Goal: Information Seeking & Learning: Learn about a topic

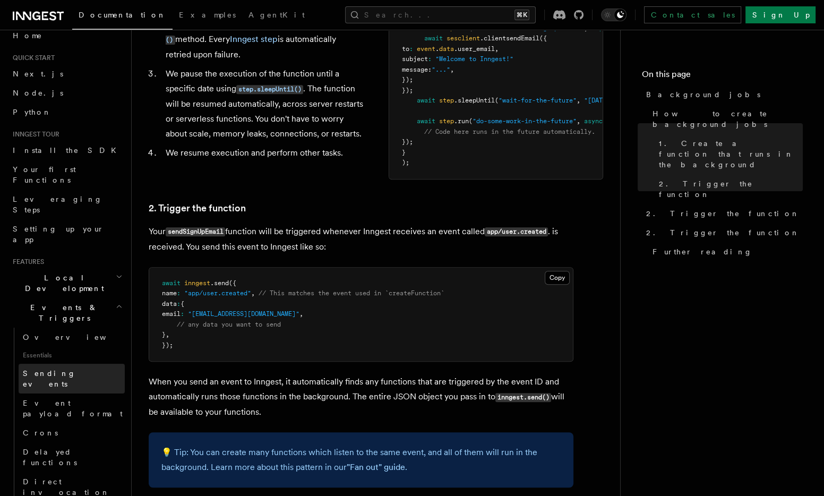
scroll to position [31, 0]
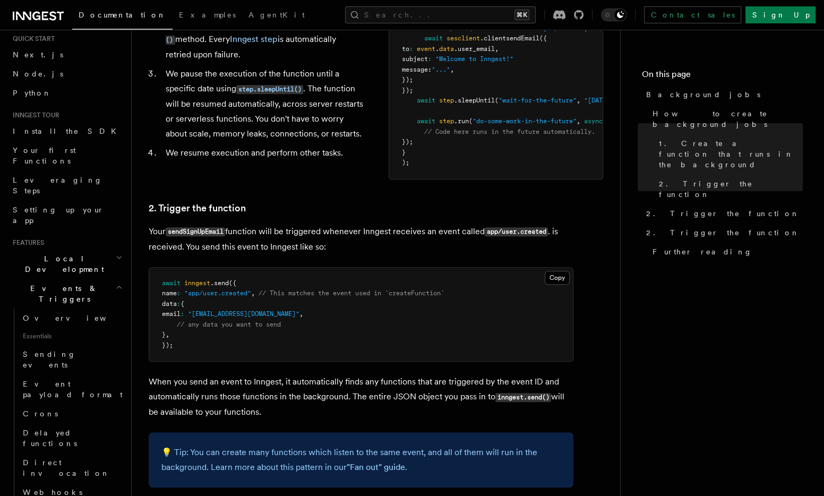
click at [95, 279] on h2 "Events & Triggers" at bounding box center [66, 294] width 116 height 30
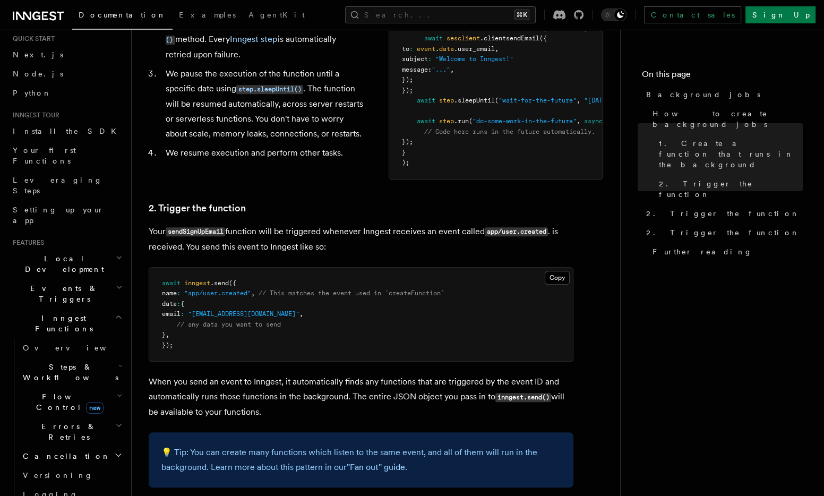
click at [100, 309] on h2 "Inngest Functions" at bounding box center [66, 324] width 116 height 30
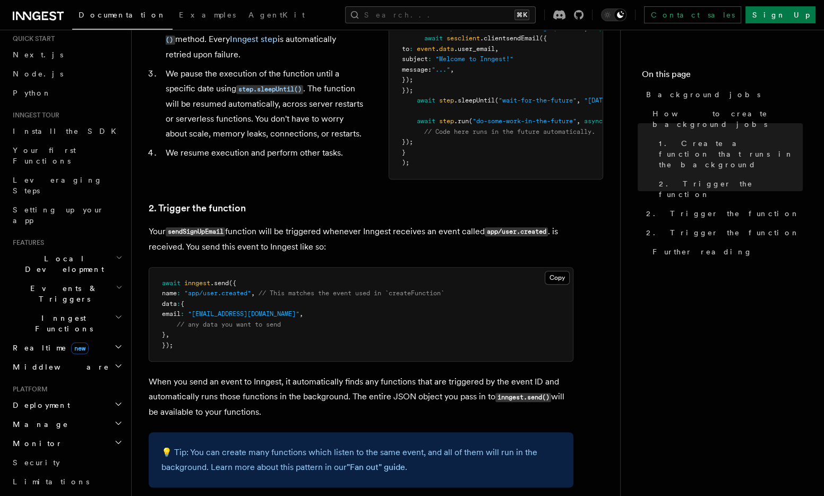
click at [99, 338] on h2 "Realtime new" at bounding box center [66, 347] width 116 height 19
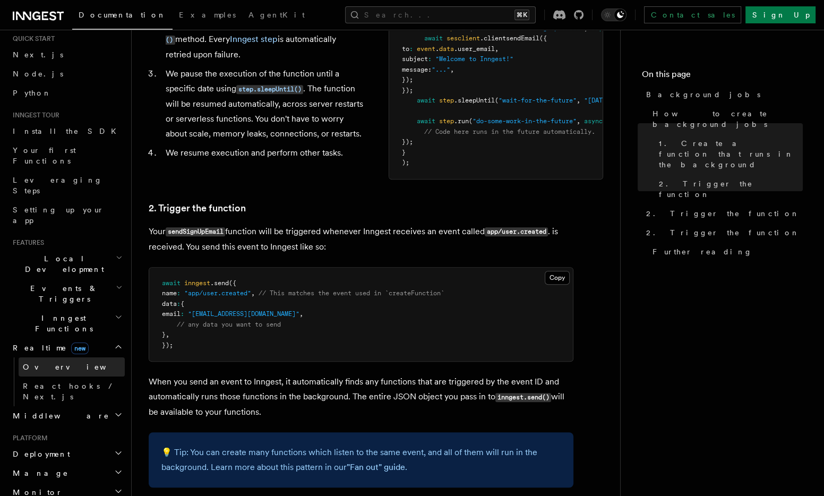
click at [81, 358] on link "Overview" at bounding box center [72, 367] width 106 height 19
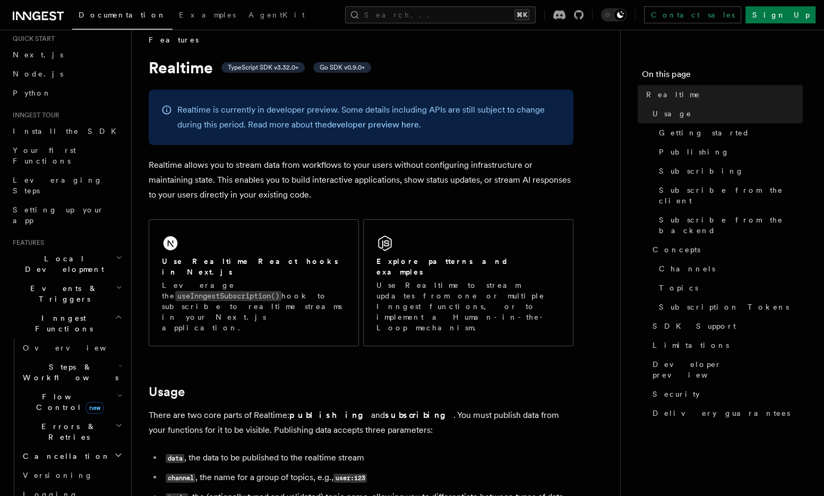
scroll to position [18, 0]
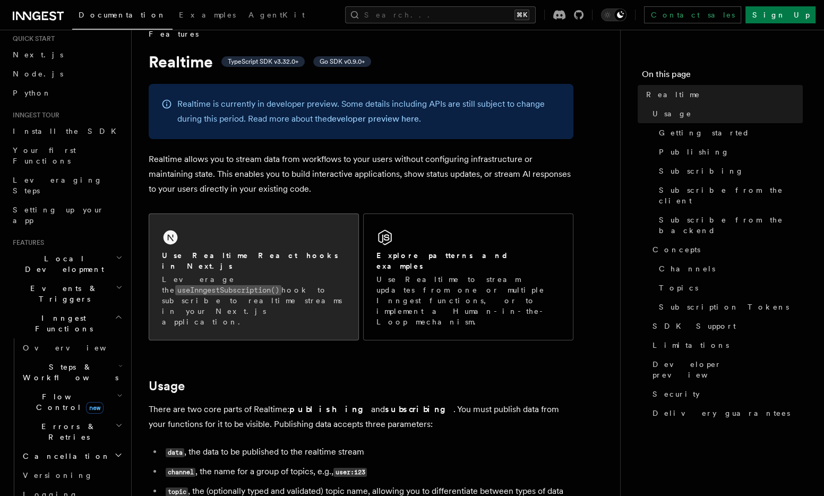
click at [276, 249] on div "Use Realtime React hooks in Next.js Leverage the useInngestSubscription() hook …" at bounding box center [253, 277] width 209 height 126
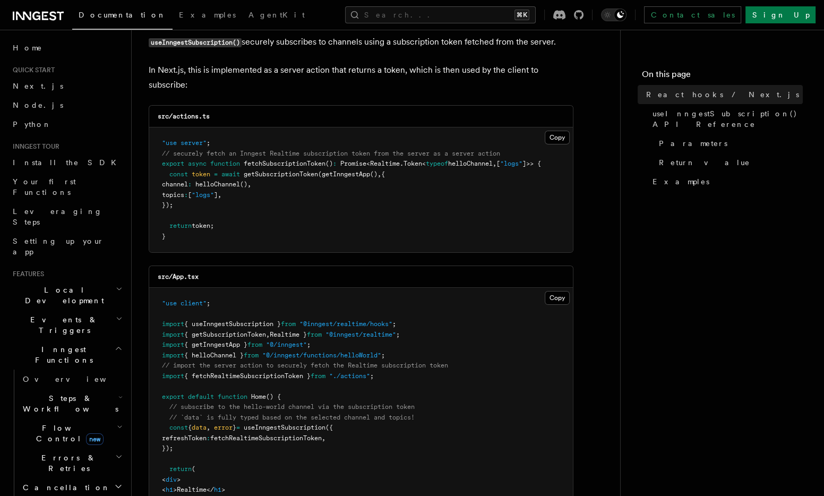
scroll to position [255, 0]
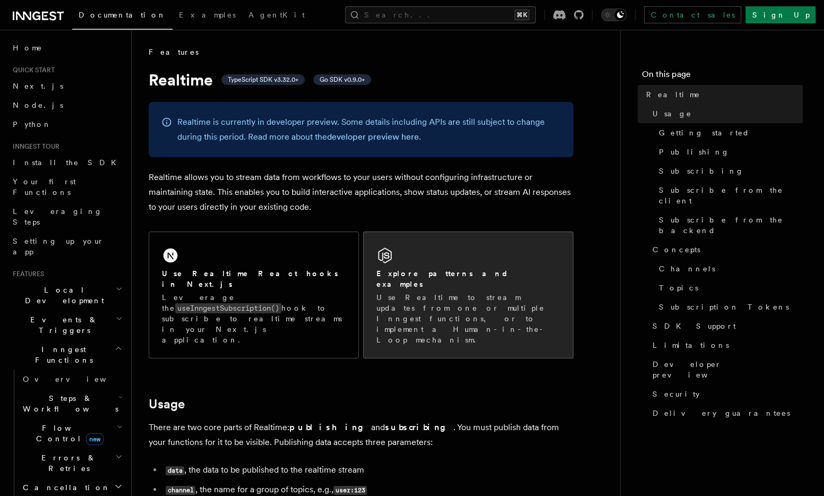
click at [429, 265] on div "Explore patterns and examples Use Realtime to stream updates from one or multip…" at bounding box center [468, 295] width 209 height 126
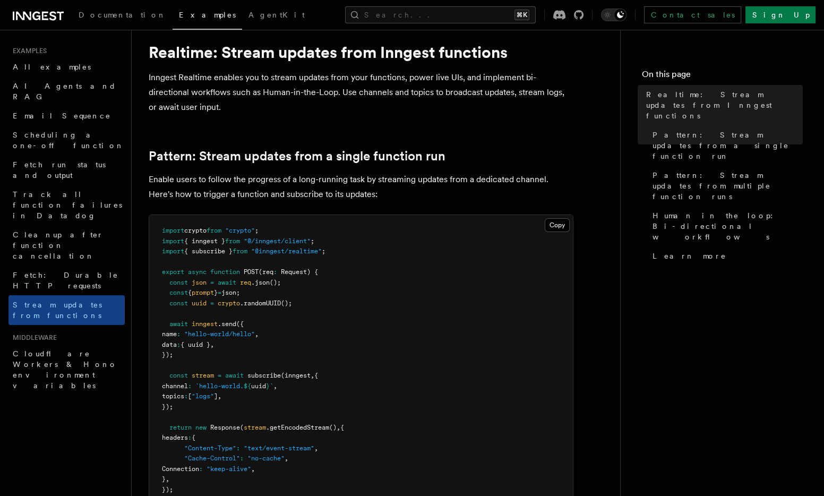
scroll to position [69, 0]
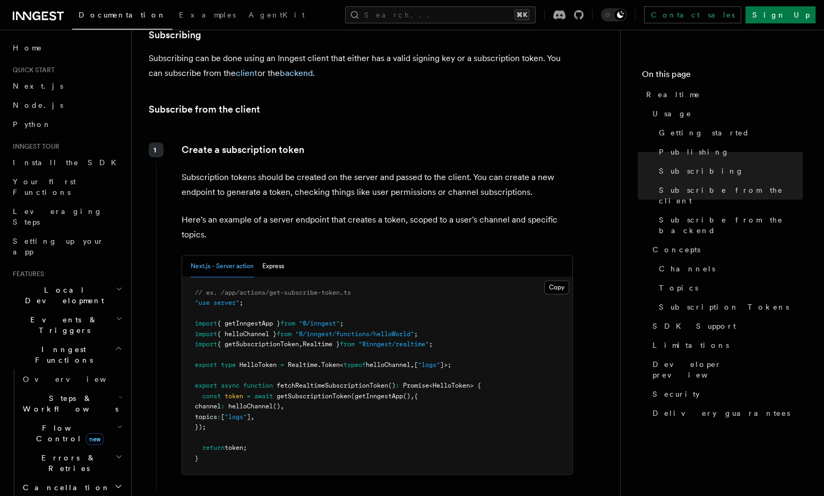
scroll to position [1261, 0]
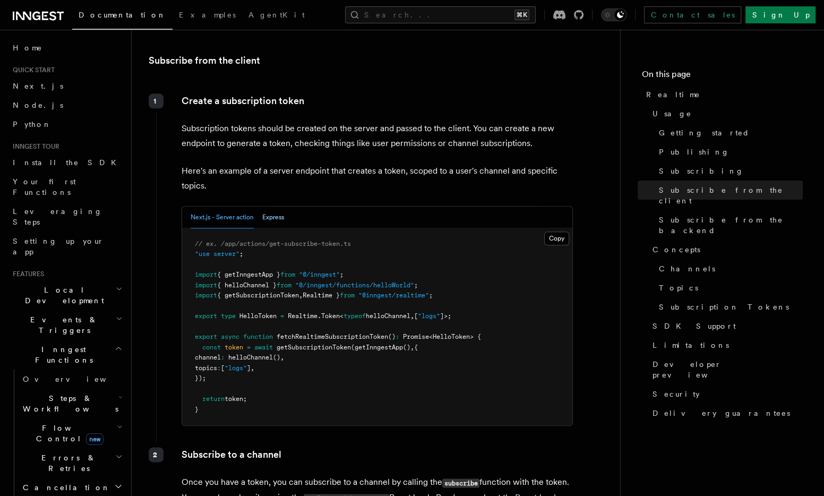
click at [277, 207] on button "Express" at bounding box center [273, 218] width 22 height 22
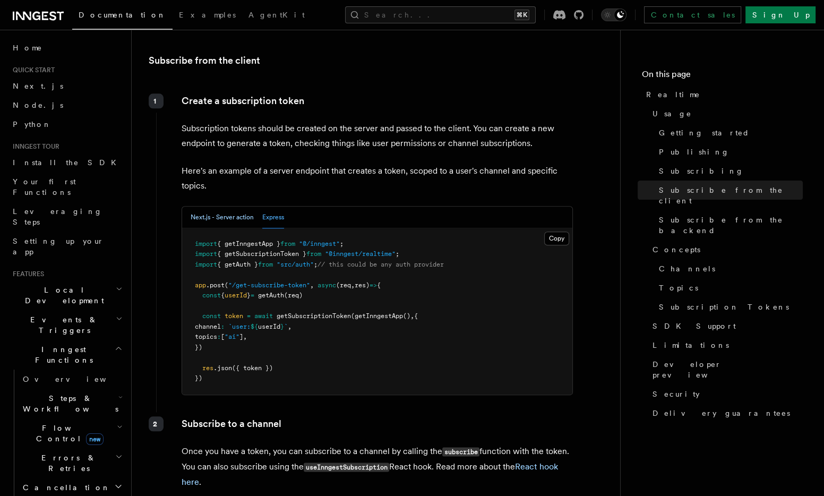
click at [200, 207] on button "Next.js - Server action" at bounding box center [222, 218] width 63 height 22
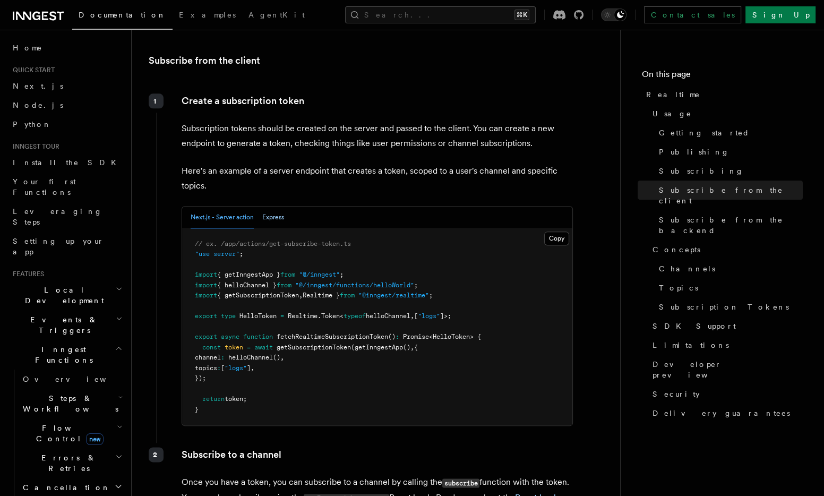
click at [269, 207] on button "Express" at bounding box center [273, 218] width 22 height 22
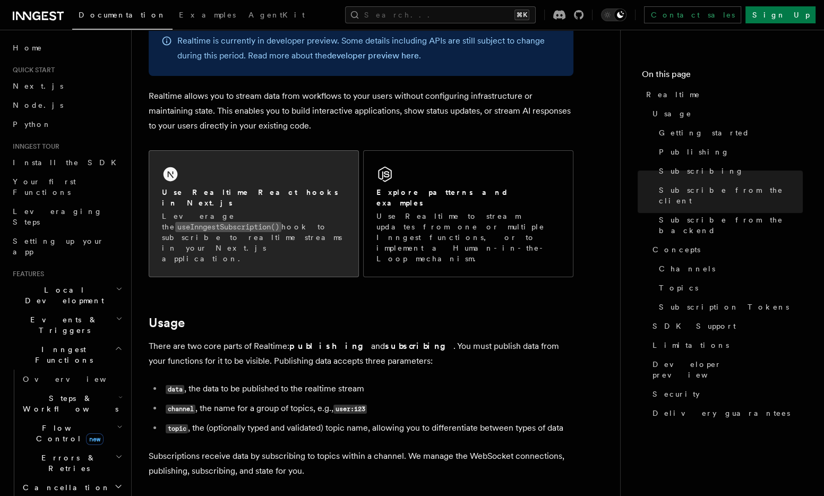
scroll to position [0, 0]
